Goal: Information Seeking & Learning: Compare options

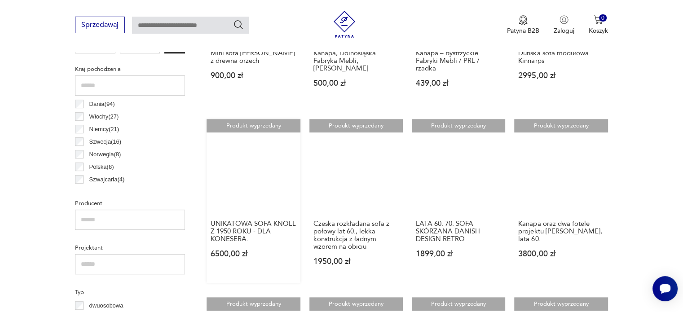
scroll to position [462, 0]
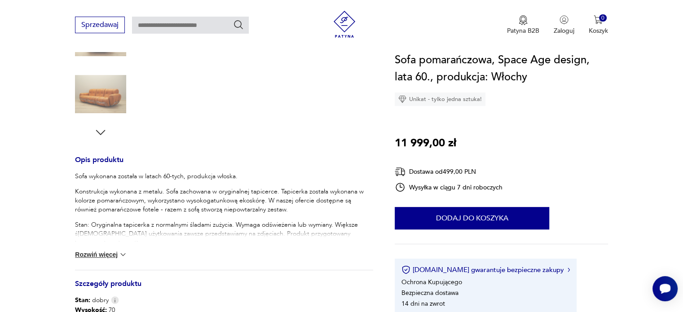
scroll to position [359, 0]
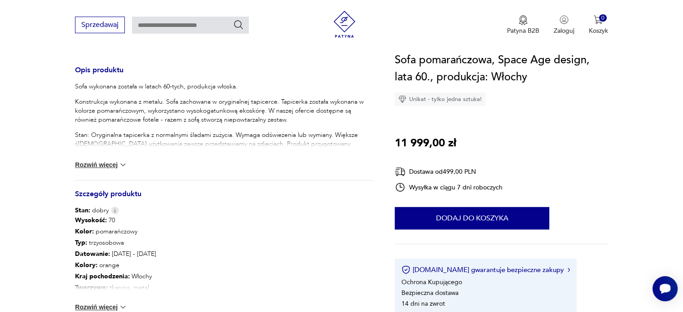
click at [120, 165] on img at bounding box center [123, 164] width 9 height 9
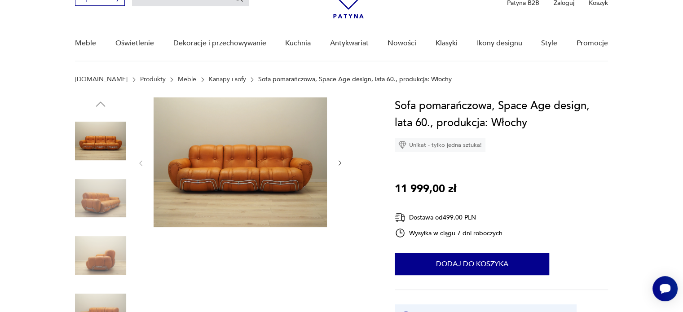
scroll to position [90, 0]
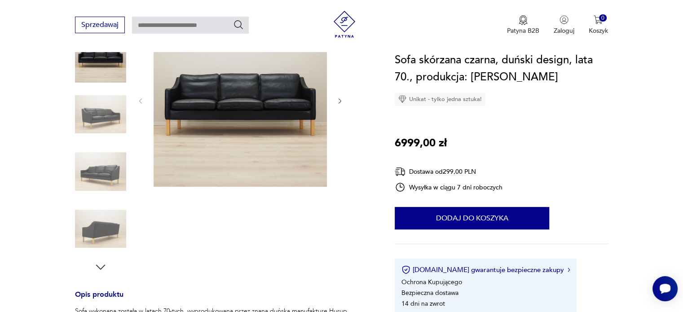
click at [87, 114] on img at bounding box center [100, 114] width 51 height 51
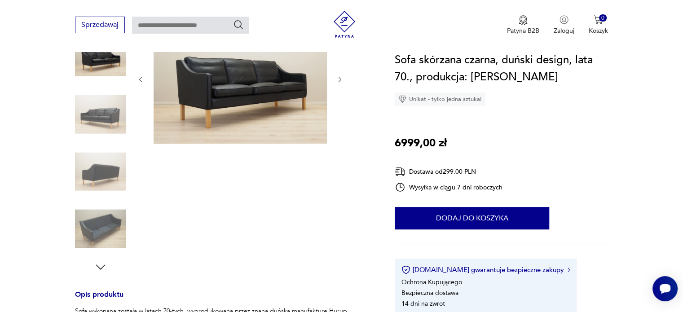
click at [101, 163] on img at bounding box center [100, 171] width 51 height 51
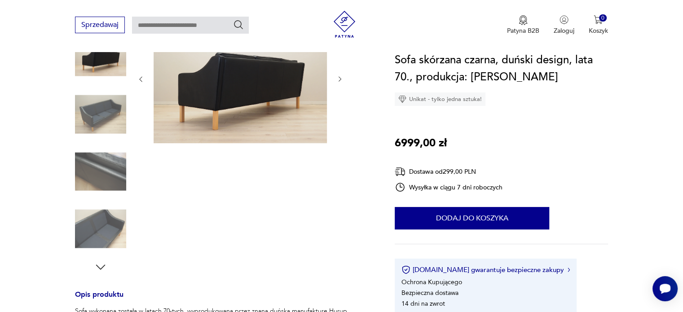
click at [97, 180] on img at bounding box center [100, 171] width 51 height 51
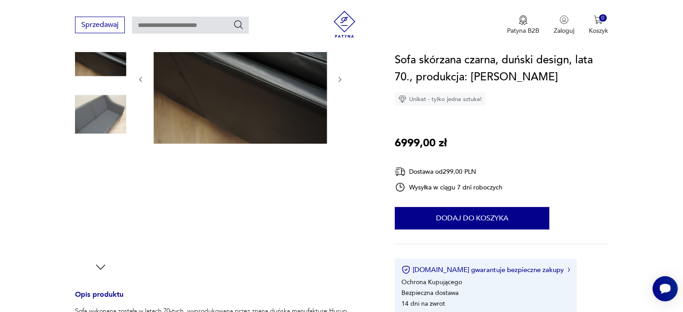
click at [97, 185] on img at bounding box center [100, 171] width 51 height 51
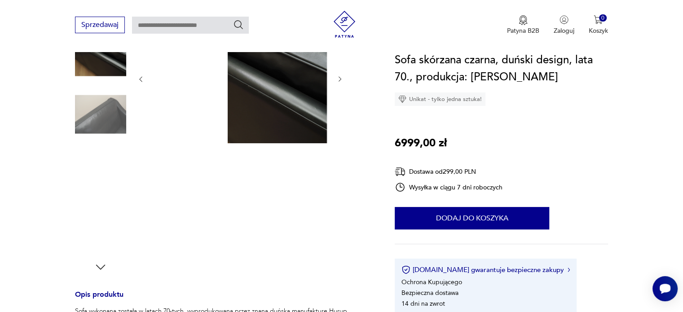
click at [97, 185] on img at bounding box center [100, 171] width 51 height 51
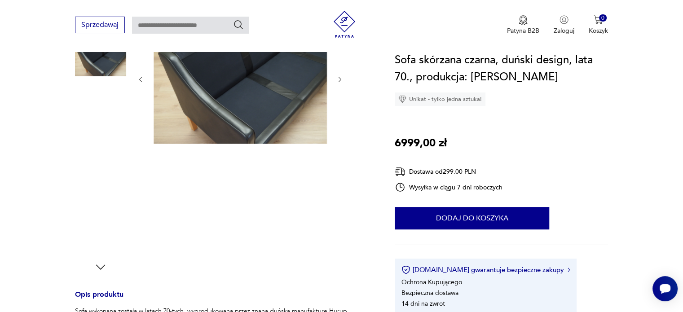
click at [98, 195] on img at bounding box center [100, 171] width 51 height 51
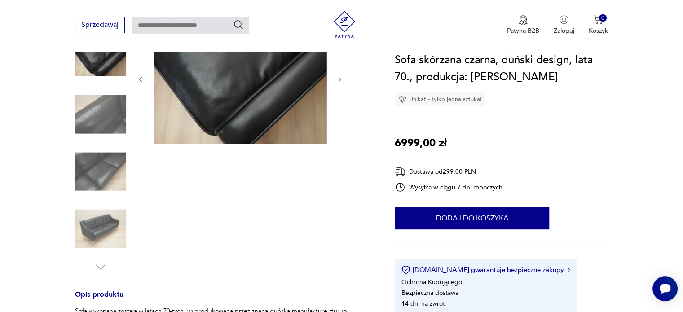
click at [93, 235] on img at bounding box center [100, 228] width 51 height 51
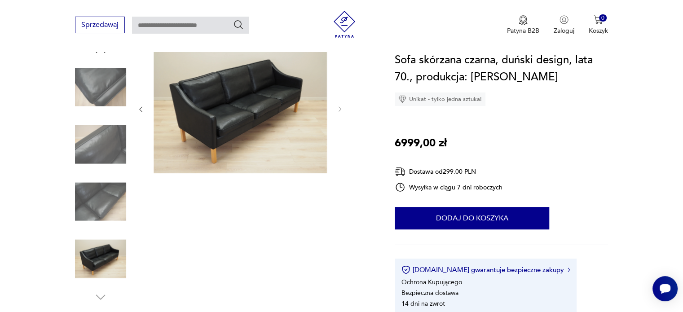
scroll to position [90, 0]
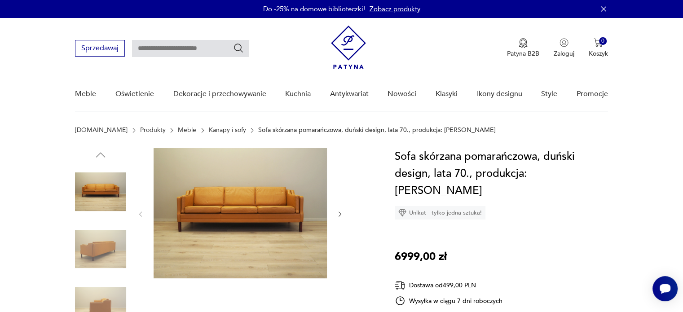
click at [95, 256] on img at bounding box center [100, 249] width 51 height 51
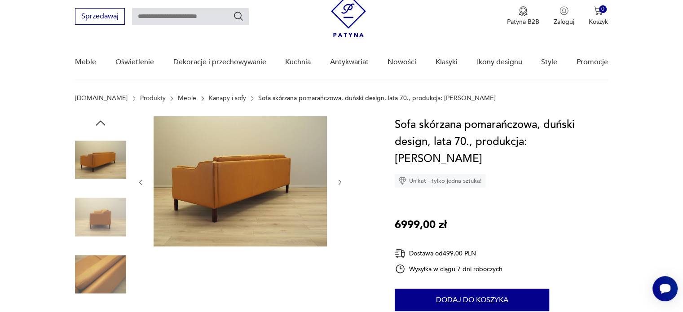
scroll to position [90, 0]
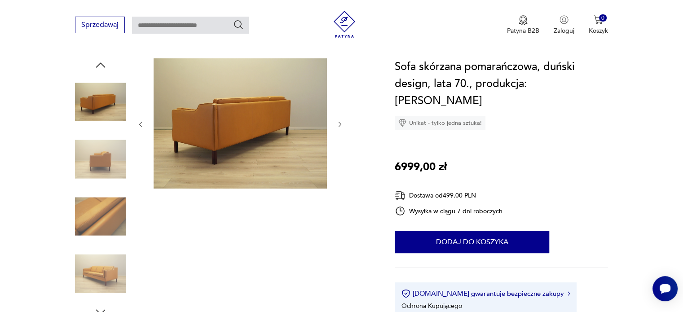
click at [110, 216] on img at bounding box center [100, 216] width 51 height 51
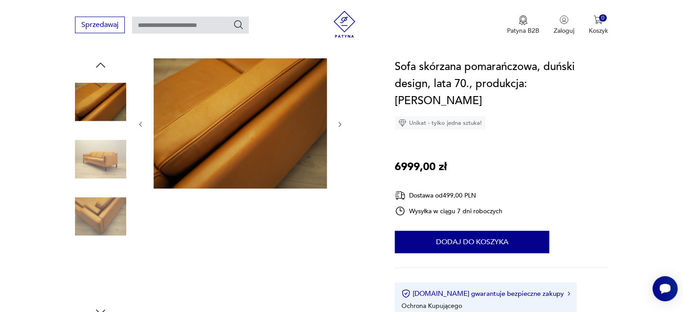
click at [115, 243] on div at bounding box center [100, 217] width 51 height 53
click at [108, 265] on img at bounding box center [100, 273] width 51 height 51
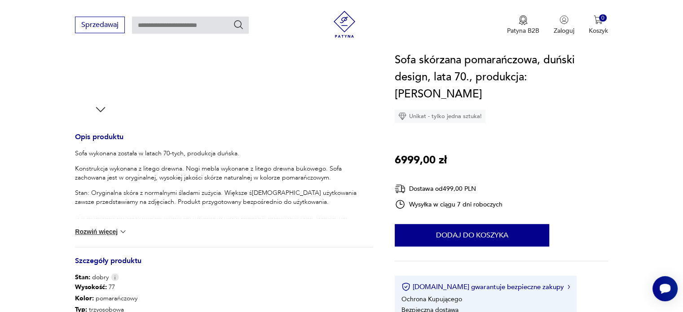
scroll to position [359, 0]
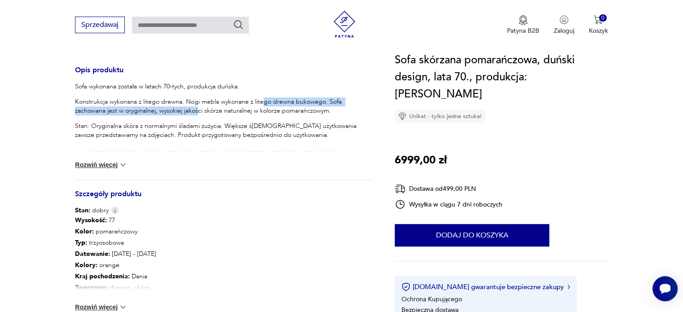
drag, startPoint x: 186, startPoint y: 112, endPoint x: 261, endPoint y: 104, distance: 75.4
click at [261, 104] on p "Konstrukcja wykonana z litego drewna. Nogi mebla wykonane z litego drewna bukow…" at bounding box center [224, 106] width 298 height 18
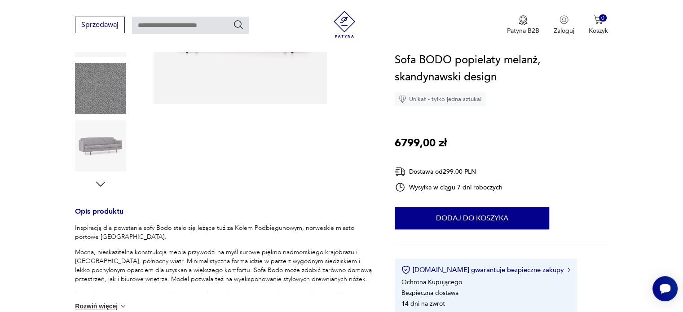
scroll to position [314, 0]
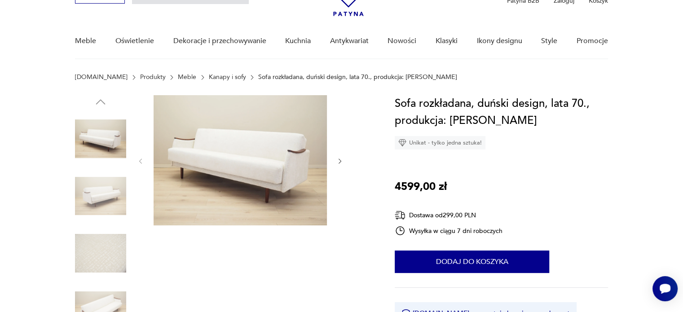
scroll to position [90, 0]
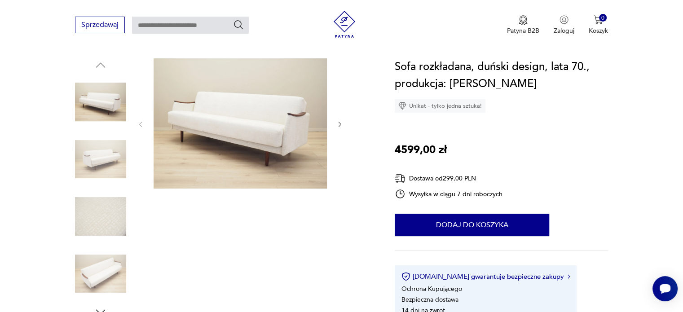
click at [96, 278] on img at bounding box center [100, 273] width 51 height 51
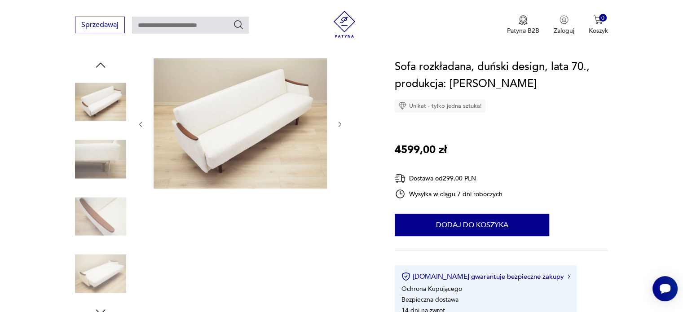
scroll to position [180, 0]
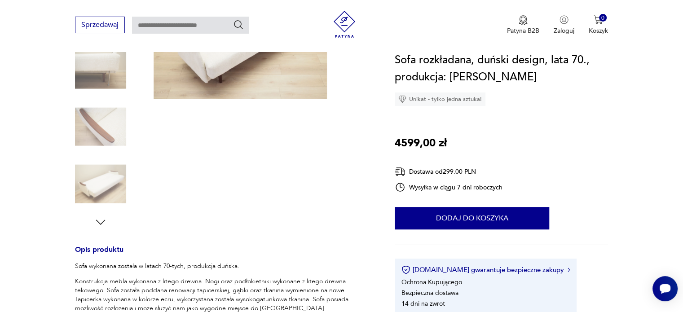
click at [108, 180] on img at bounding box center [100, 184] width 51 height 51
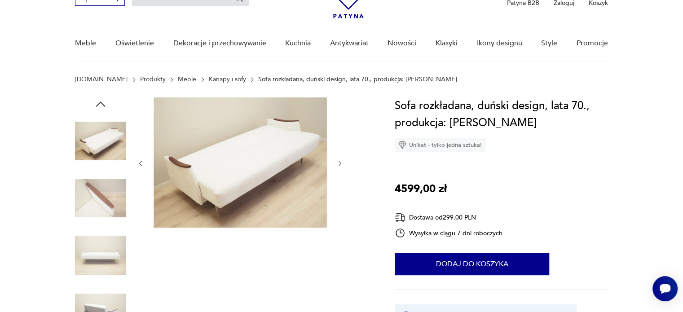
scroll to position [45, 0]
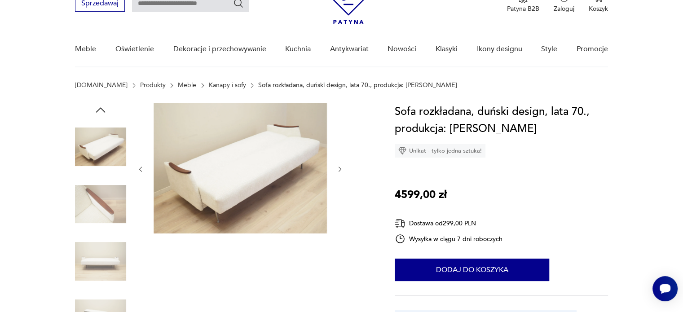
click at [102, 149] on img at bounding box center [100, 146] width 51 height 51
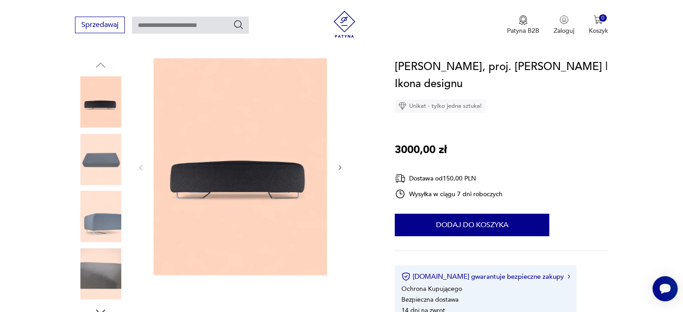
click at [104, 155] on img at bounding box center [100, 159] width 51 height 51
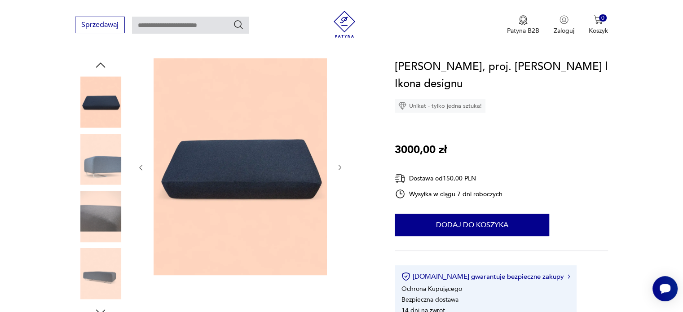
click at [96, 164] on img at bounding box center [100, 159] width 51 height 51
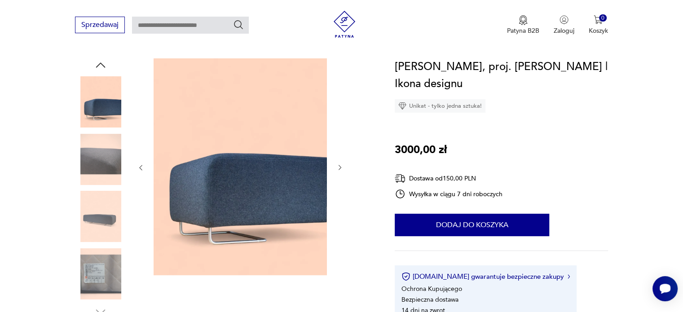
click at [101, 215] on img at bounding box center [100, 216] width 51 height 51
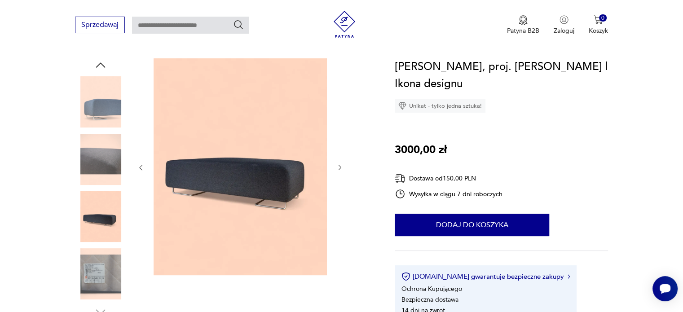
click at [96, 274] on img at bounding box center [100, 273] width 51 height 51
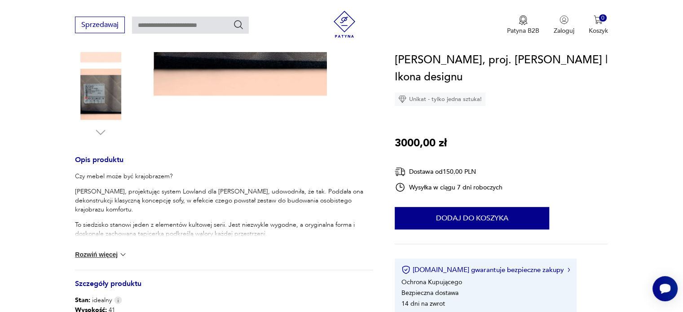
scroll to position [314, 0]
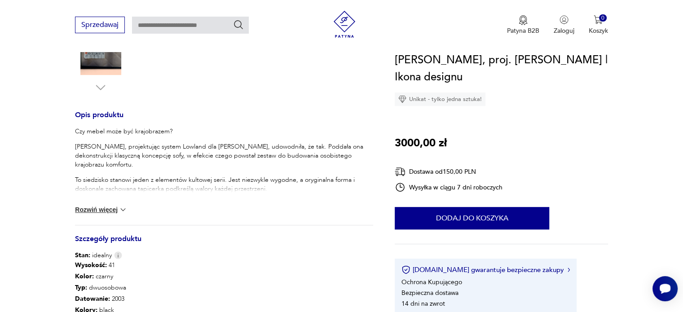
click at [117, 209] on button "Rozwiń więcej" at bounding box center [101, 209] width 52 height 9
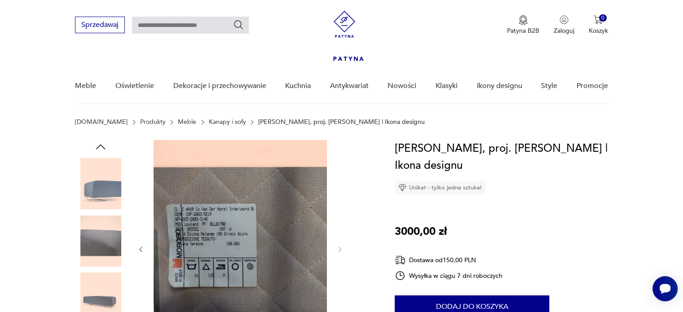
scroll to position [0, 0]
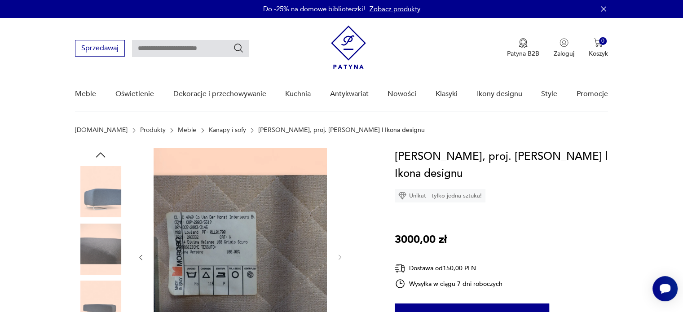
click at [90, 190] on img at bounding box center [100, 191] width 51 height 51
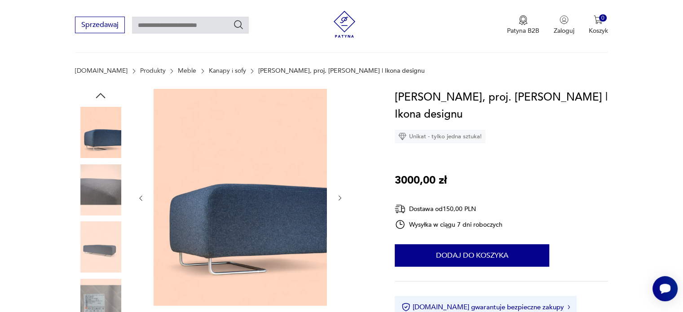
scroll to position [135, 0]
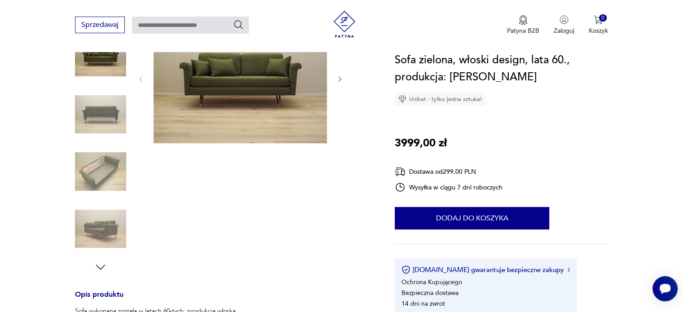
click at [95, 232] on img at bounding box center [100, 228] width 51 height 51
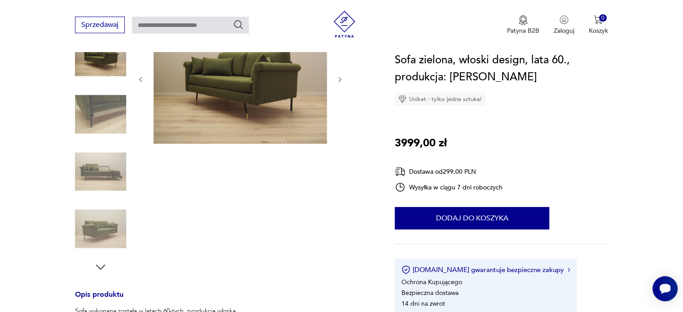
click at [105, 177] on img at bounding box center [100, 171] width 51 height 51
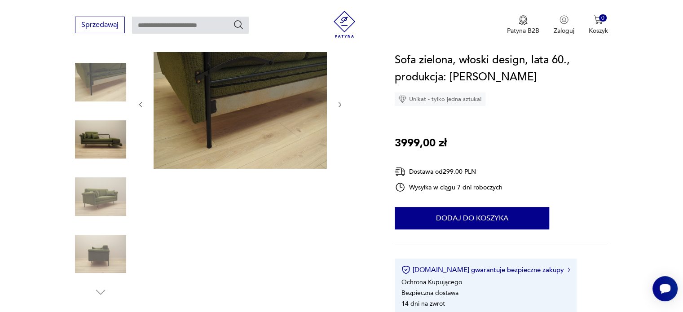
scroll to position [45, 0]
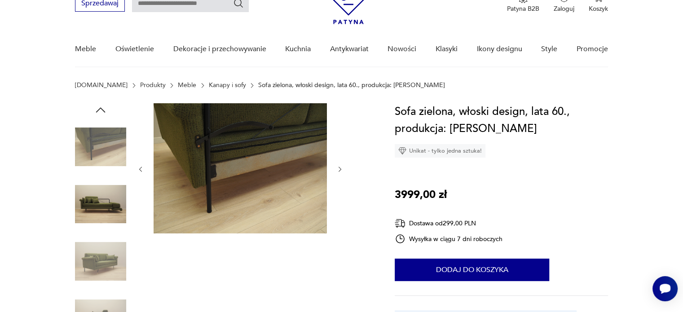
click at [104, 203] on img at bounding box center [100, 204] width 51 height 51
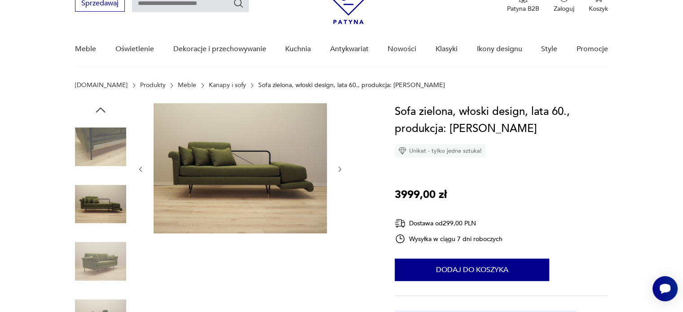
click at [90, 267] on img at bounding box center [100, 261] width 51 height 51
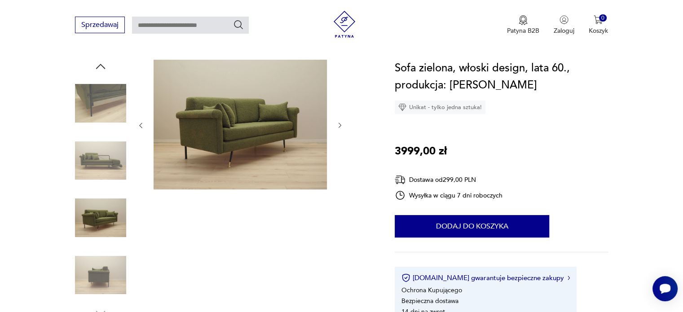
scroll to position [135, 0]
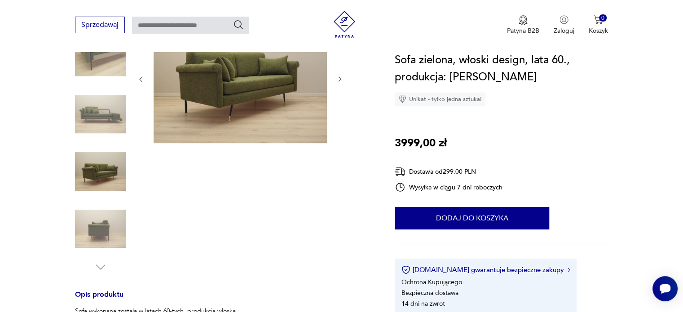
click at [109, 228] on img at bounding box center [100, 228] width 51 height 51
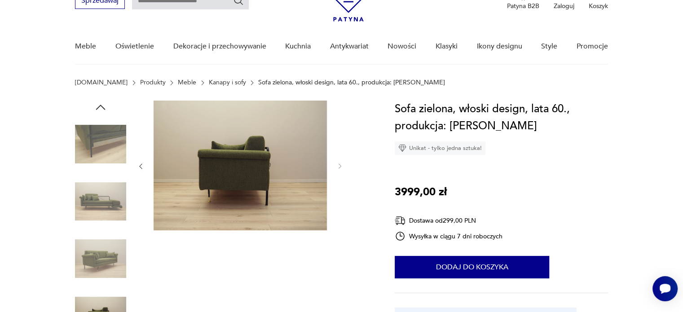
scroll to position [0, 0]
